Goal: Transaction & Acquisition: Purchase product/service

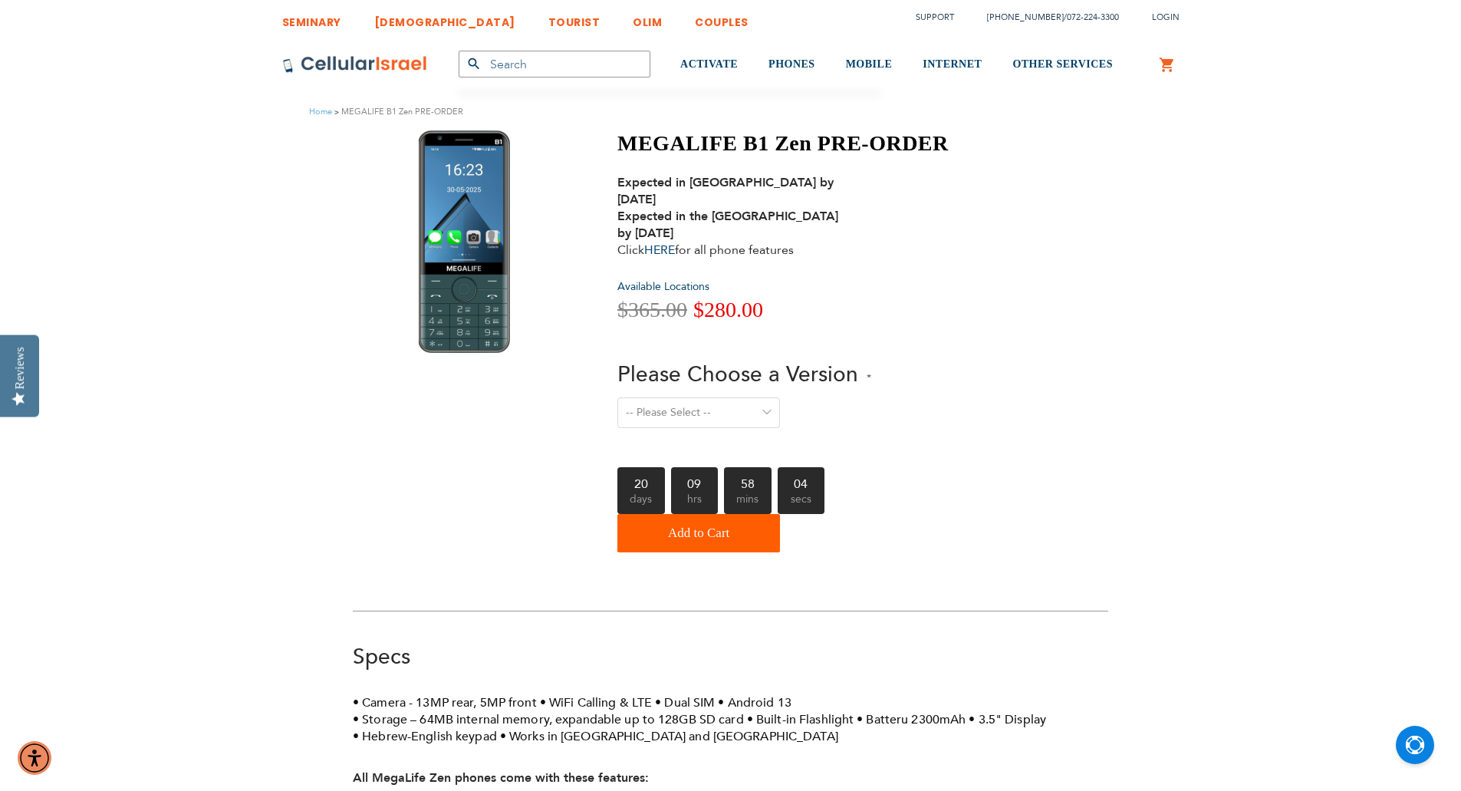
type input "[EMAIL_ADDRESS][DOMAIN_NAME]"
click at [719, 405] on select "-- Please Select -- Level 1. Filtered Email only Level 2. Email + Banking Level…" at bounding box center [698, 412] width 163 height 31
click at [1068, 444] on div "MEGALIFE B1 Zen PRE-ORDER Expected in [GEOGRAPHIC_DATA] by [DATE] Expected in t…" at bounding box center [730, 345] width 755 height 430
click at [766, 397] on select "-- Please Select -- Level 1. Filtered Email only Level 2. Email + Banking Level…" at bounding box center [698, 412] width 163 height 31
select select "Level 3. Special Yeshiva Plan"
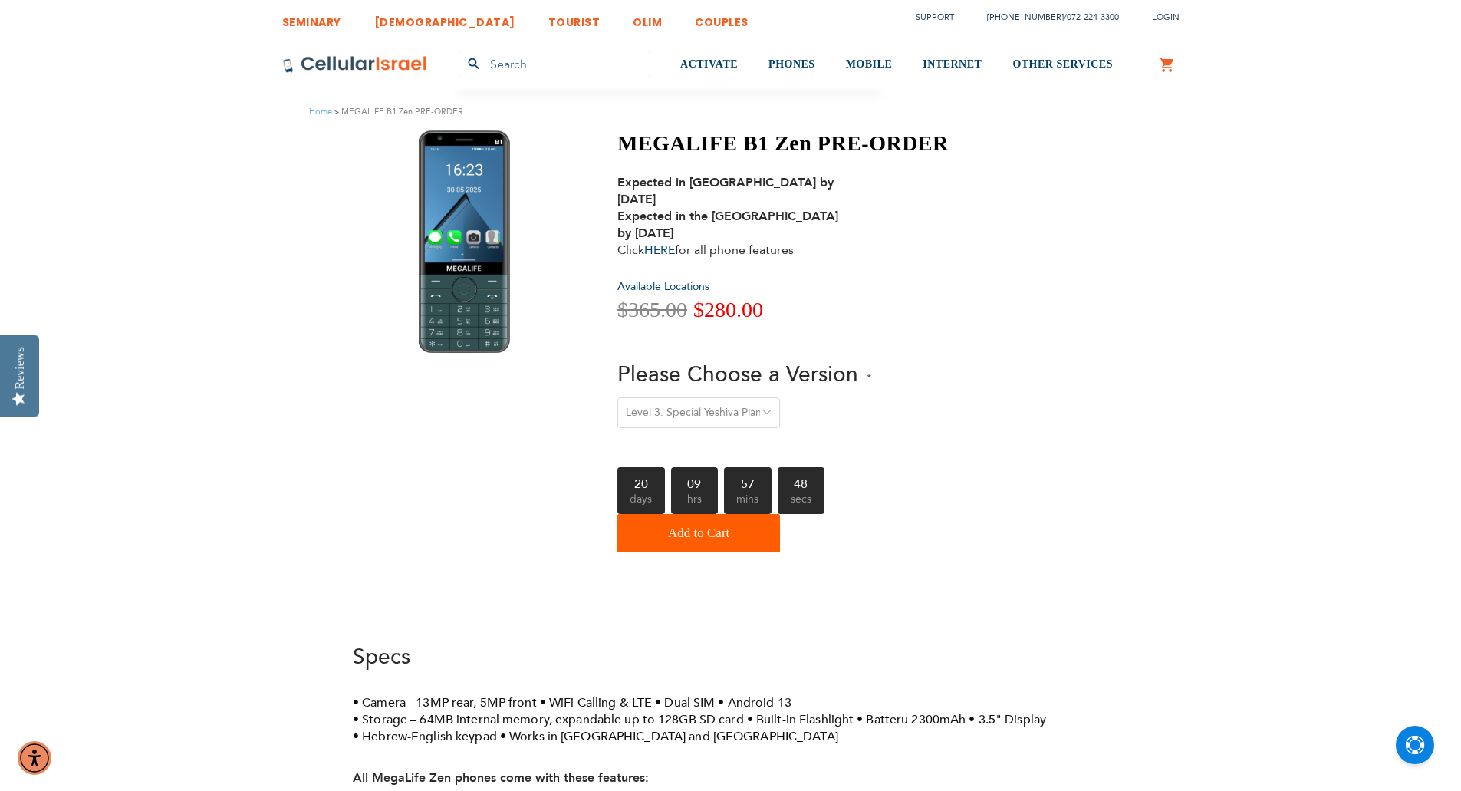
click at [617, 397] on select "-- Please Select -- Level 1. Filtered Email only Level 2. Email + Banking Level…" at bounding box center [698, 412] width 163 height 31
click at [986, 397] on div "MEGALIFE B1 Zen PRE-ORDER Expected in [GEOGRAPHIC_DATA] by [DATE] Expected in t…" at bounding box center [730, 345] width 755 height 430
click at [989, 446] on div "MEGALIFE B1 Zen PRE-ORDER Expected in [GEOGRAPHIC_DATA] by [DATE] Expected in t…" at bounding box center [730, 345] width 755 height 430
click at [752, 526] on button "Add to Cart" at bounding box center [698, 533] width 163 height 38
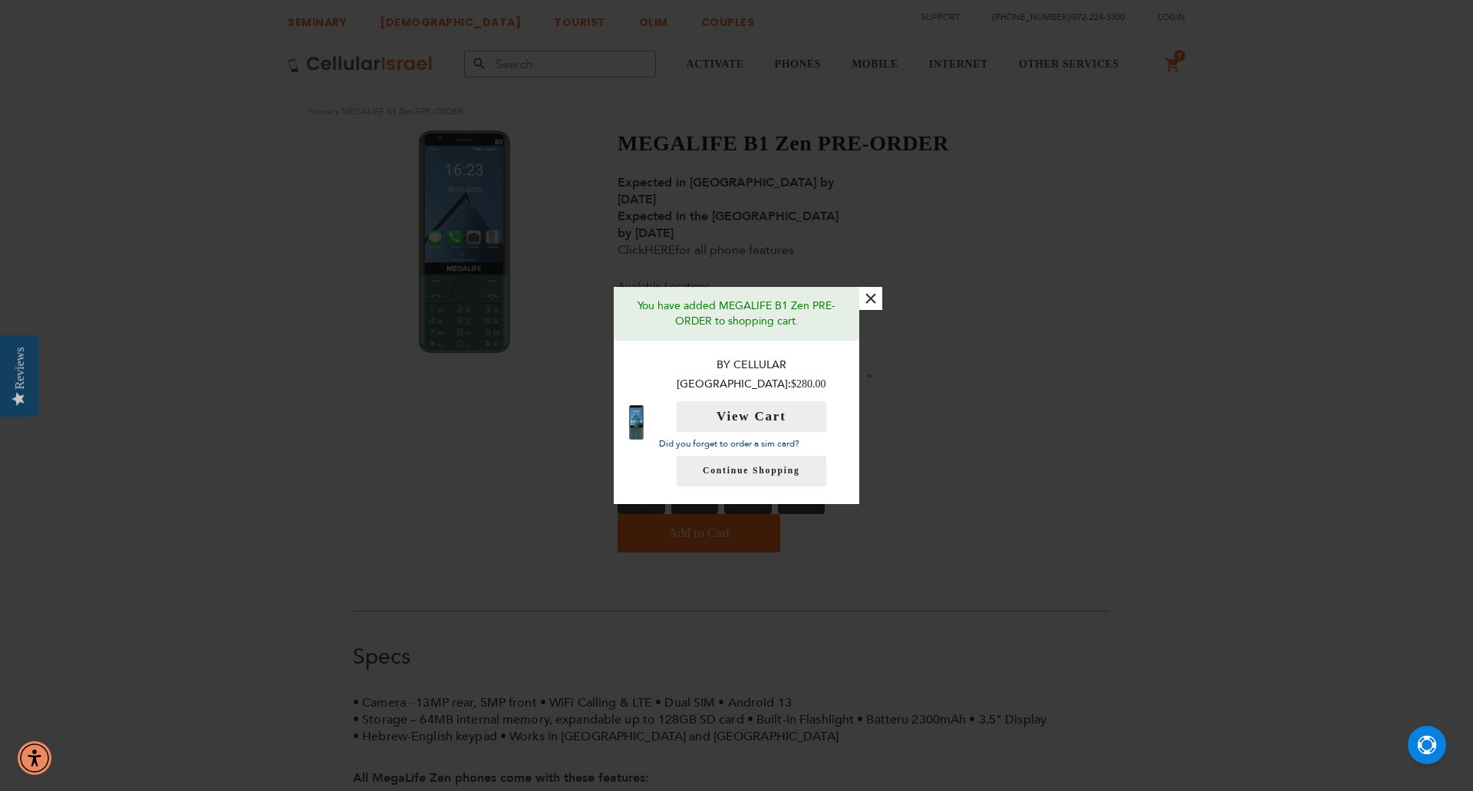
click at [874, 304] on button "×" at bounding box center [870, 298] width 23 height 23
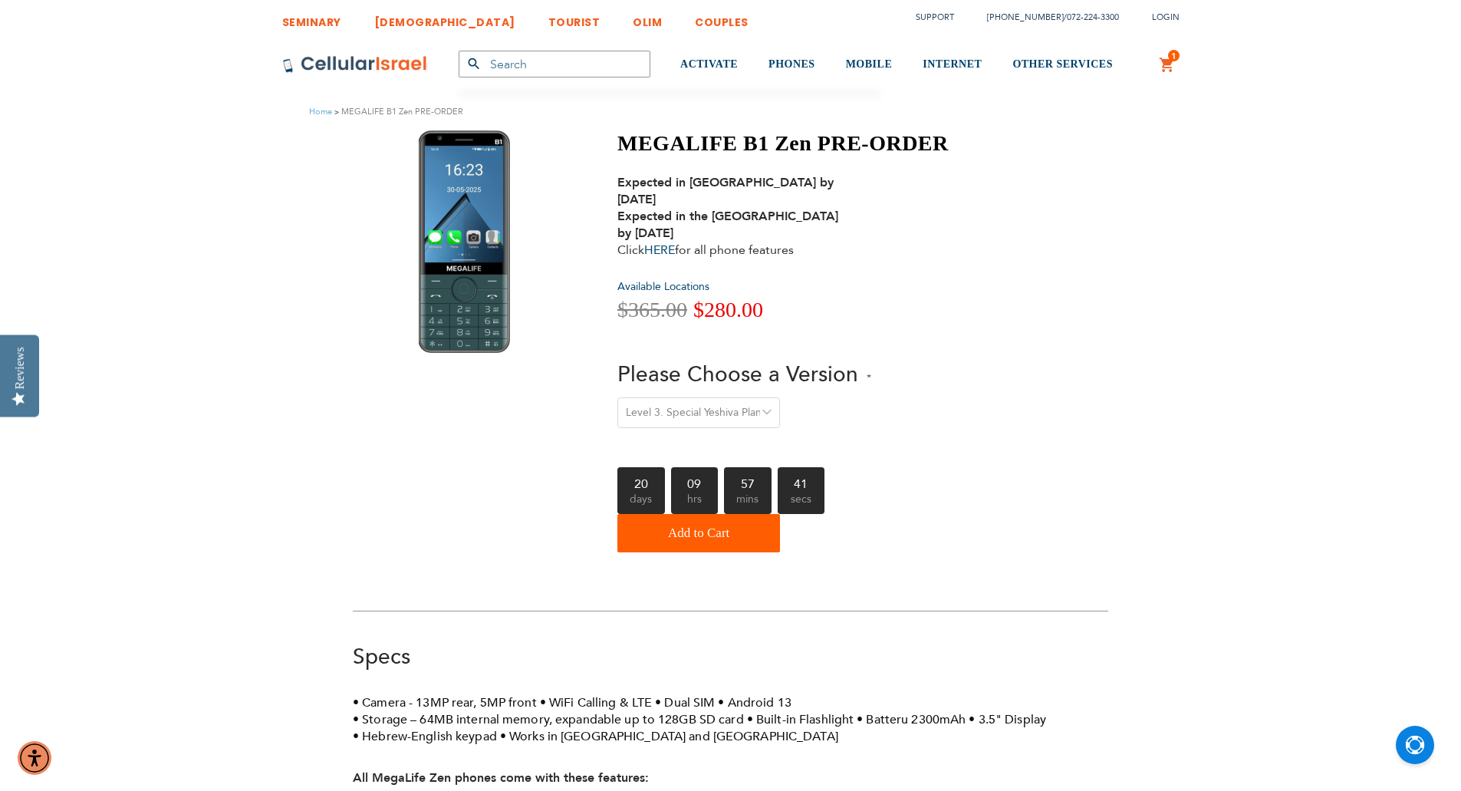
click at [736, 397] on select "-- Please Select -- Level 1. Filtered Email only Level 2. Email + Banking Level…" at bounding box center [698, 412] width 163 height 31
